Goal: Task Accomplishment & Management: Use online tool/utility

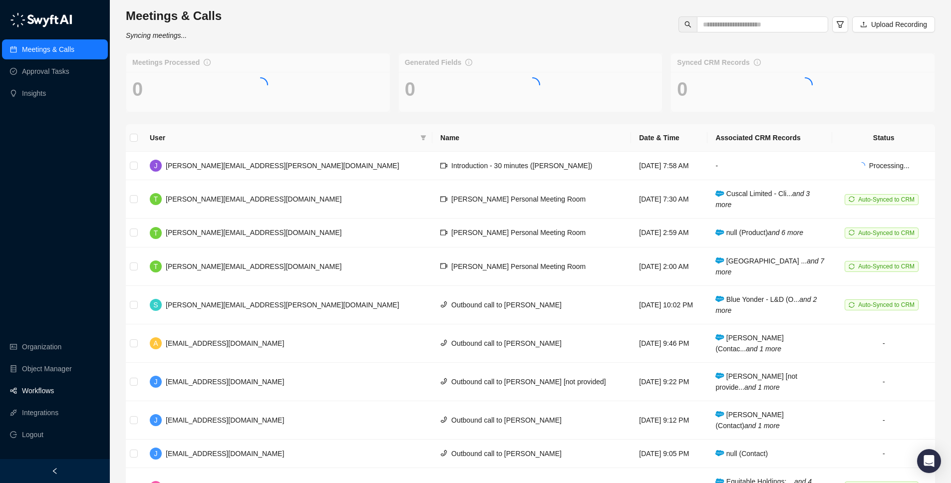
click at [35, 396] on link "Workflows" at bounding box center [38, 391] width 32 height 20
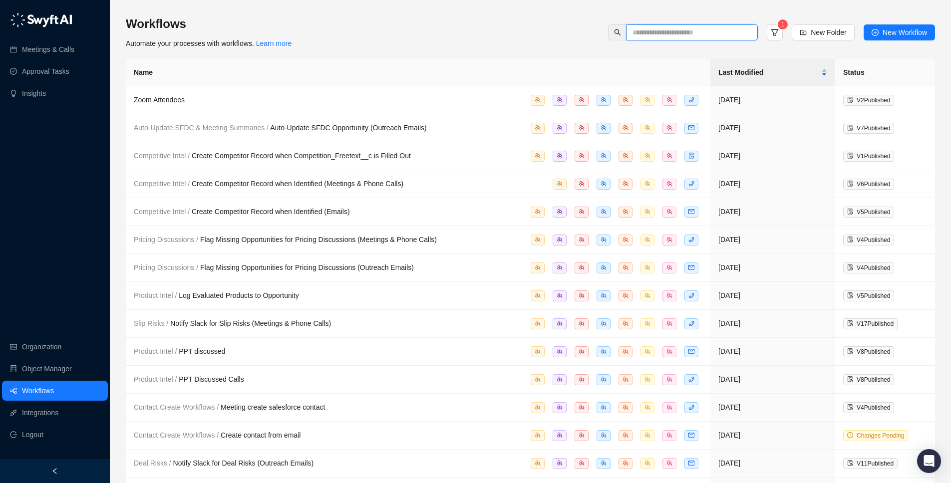
click at [668, 30] on input "text" at bounding box center [688, 32] width 111 height 11
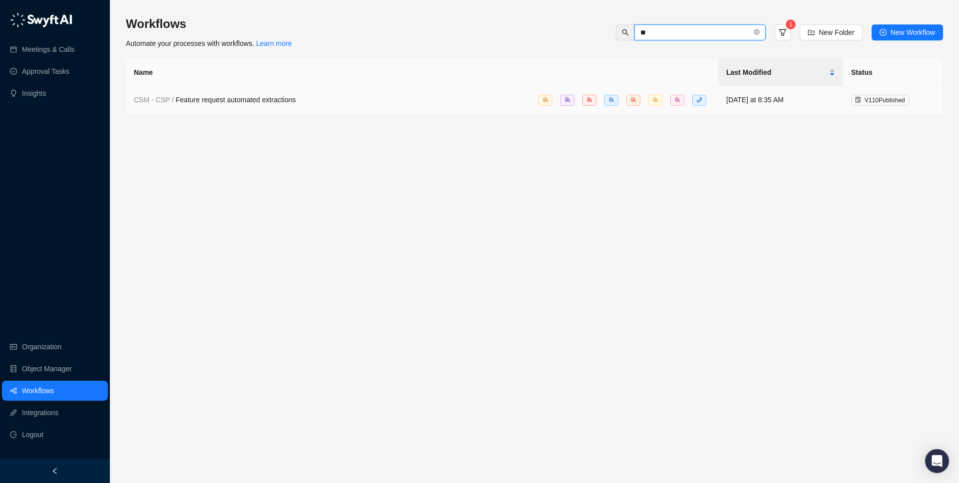
type input "**"
click at [334, 100] on div "CSM - CSP / Feature request automated extractions" at bounding box center [422, 99] width 576 height 11
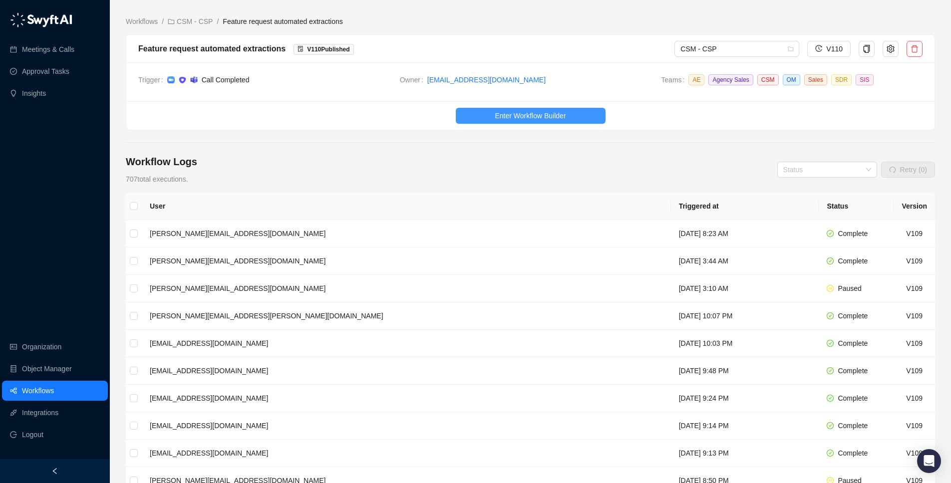
click at [515, 119] on span "Enter Workflow Builder" at bounding box center [530, 115] width 71 height 11
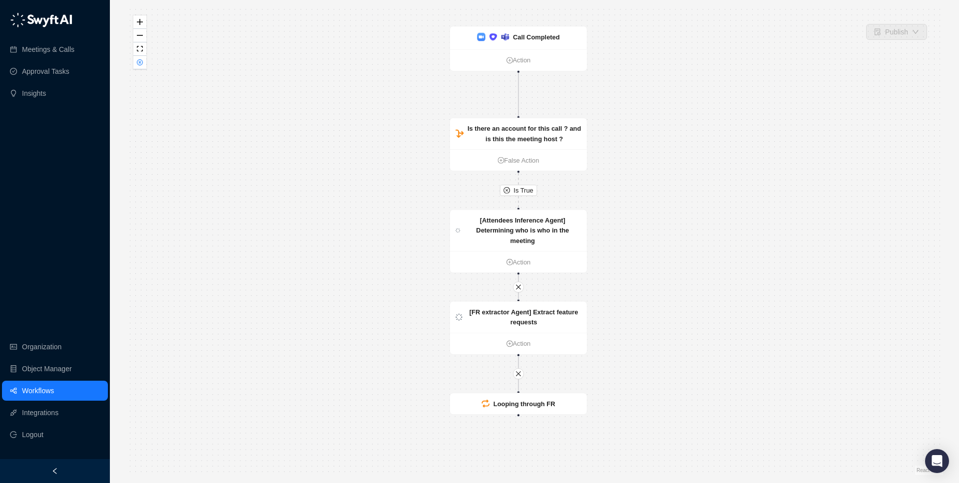
drag, startPoint x: 372, startPoint y: 282, endPoint x: 371, endPoint y: 261, distance: 21.0
click at [371, 261] on div "Is True [FR extractor Agent] Extract feature requests Action [Attendees Inferen…" at bounding box center [534, 241] width 817 height 467
click at [512, 402] on strong "Looping through FR" at bounding box center [524, 403] width 62 height 7
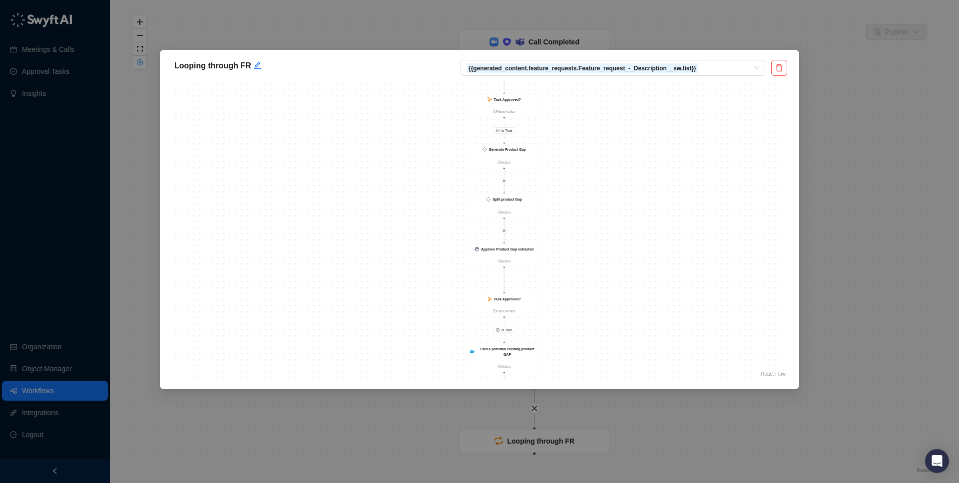
drag, startPoint x: 437, startPoint y: 316, endPoint x: 421, endPoint y: 217, distance: 100.6
click at [421, 217] on div "Is True Is True Is True Is False Is True Is True Is True Is False Is True Valid…" at bounding box center [479, 230] width 615 height 300
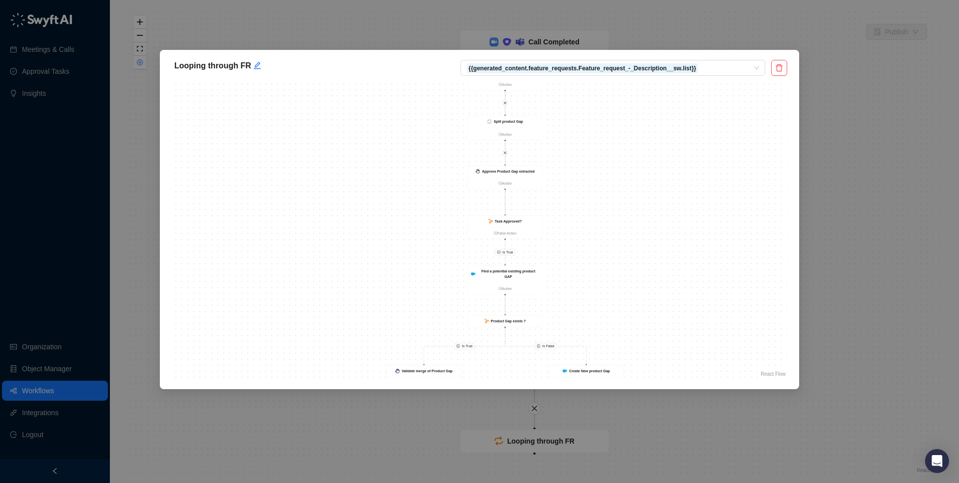
drag, startPoint x: 412, startPoint y: 311, endPoint x: 413, endPoint y: 188, distance: 122.8
click at [413, 188] on div "Is True Is True Is True Is False Is True Is True Is True Is False Is True Valid…" at bounding box center [479, 230] width 615 height 300
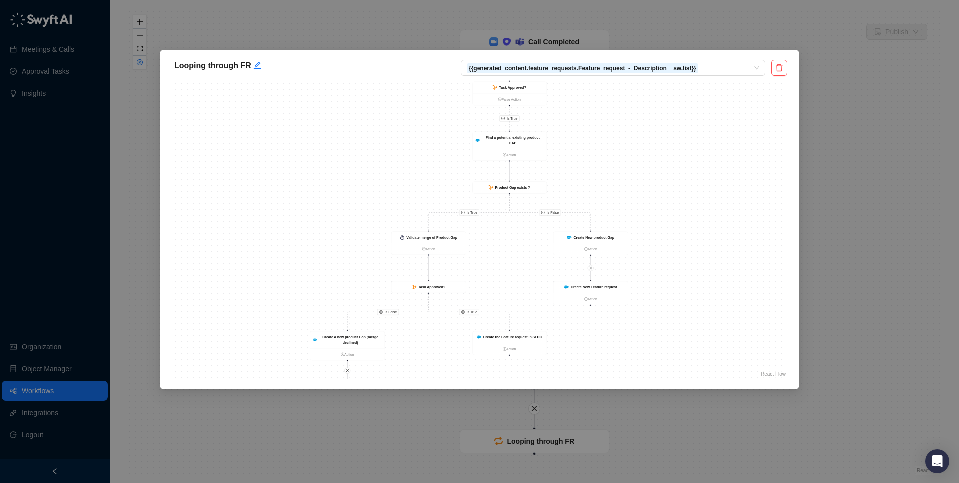
drag, startPoint x: 387, startPoint y: 226, endPoint x: 396, endPoint y: 171, distance: 55.6
click at [396, 171] on div "Is True Is True Is True Is False Is True Is True Is True Is False Is True Valid…" at bounding box center [479, 230] width 615 height 300
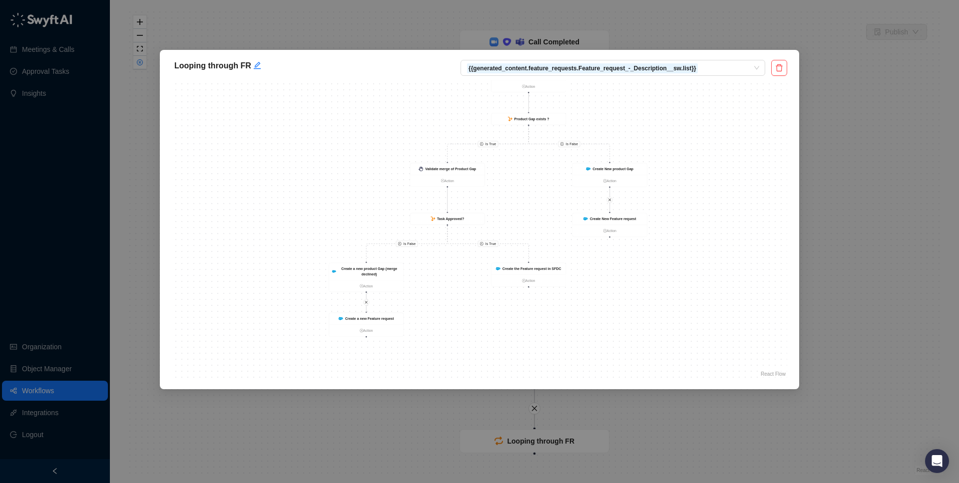
drag, startPoint x: 310, startPoint y: 228, endPoint x: 330, endPoint y: 184, distance: 48.5
click at [330, 184] on div "Is True Is True Is True Is False Is True Is True Is True Is False Is True Valid…" at bounding box center [479, 230] width 615 height 300
click at [624, 217] on strong "Create New Feature request" at bounding box center [613, 219] width 46 height 4
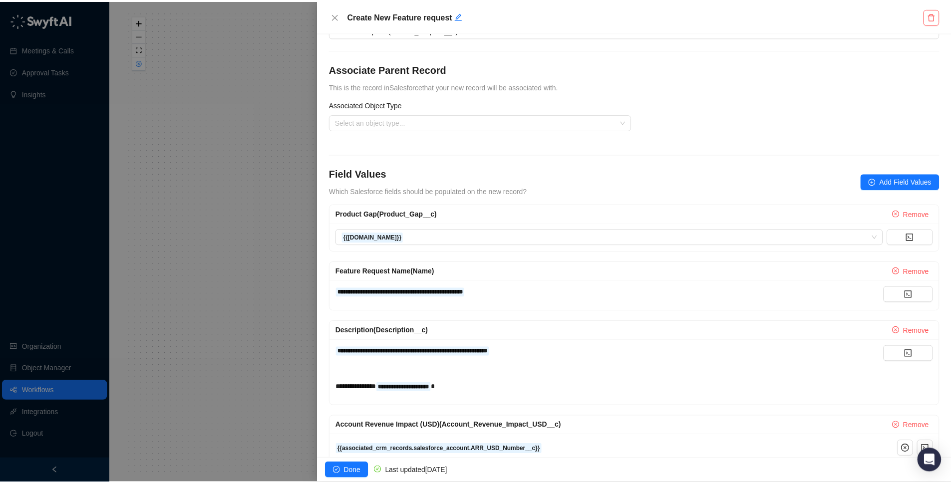
scroll to position [85, 0]
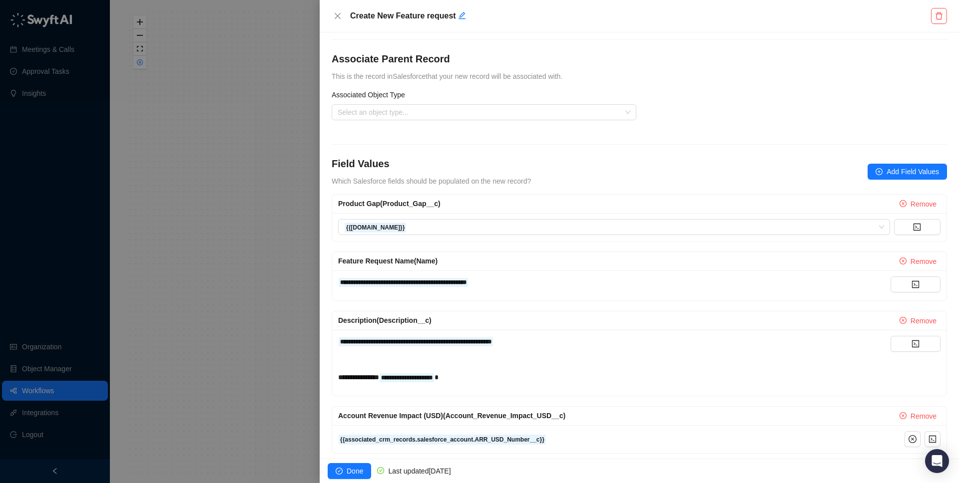
click at [78, 389] on div at bounding box center [479, 241] width 959 height 483
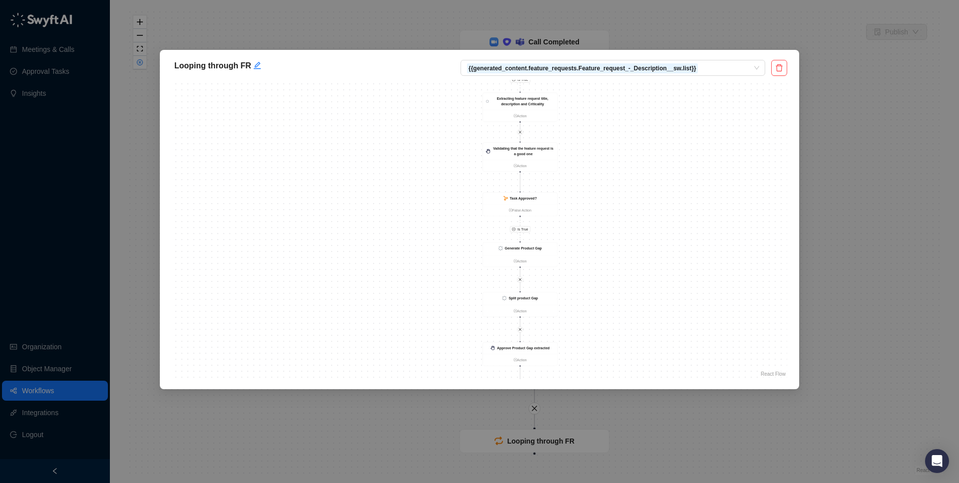
click at [857, 66] on div "Looping through FR {{generated_content.feature_requests.Feature_request_-_Descr…" at bounding box center [479, 241] width 959 height 483
